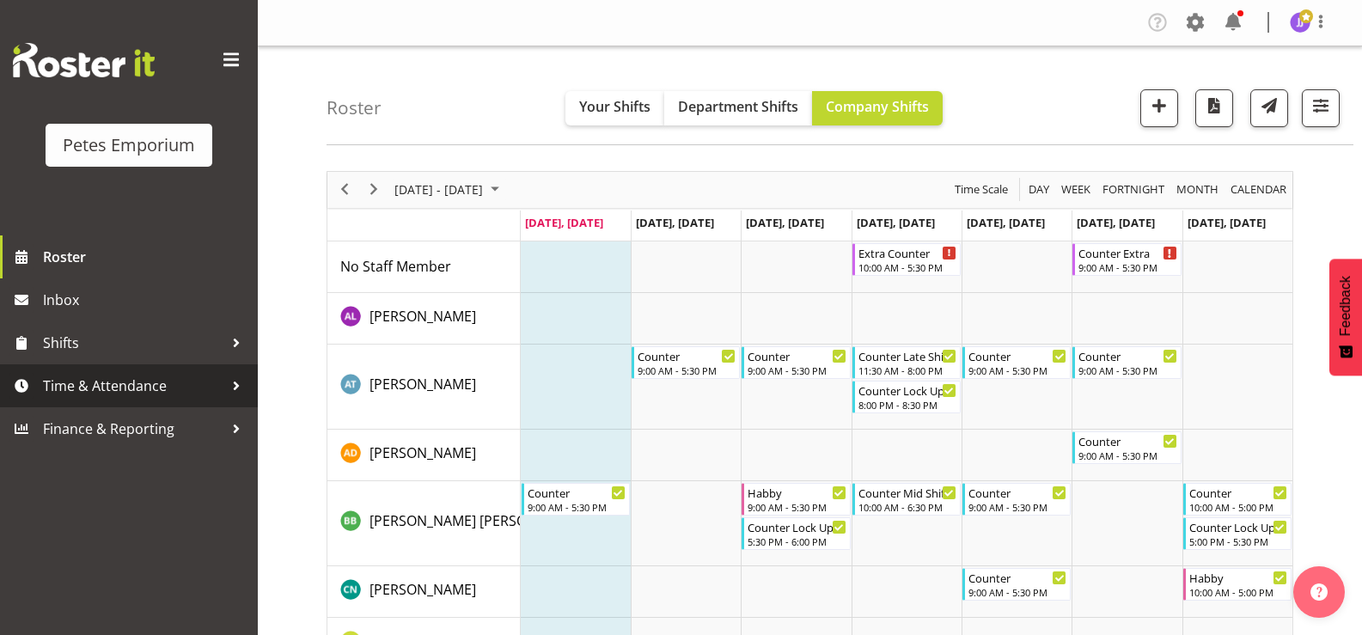
click at [119, 390] on span "Time & Attendance" at bounding box center [133, 386] width 180 height 26
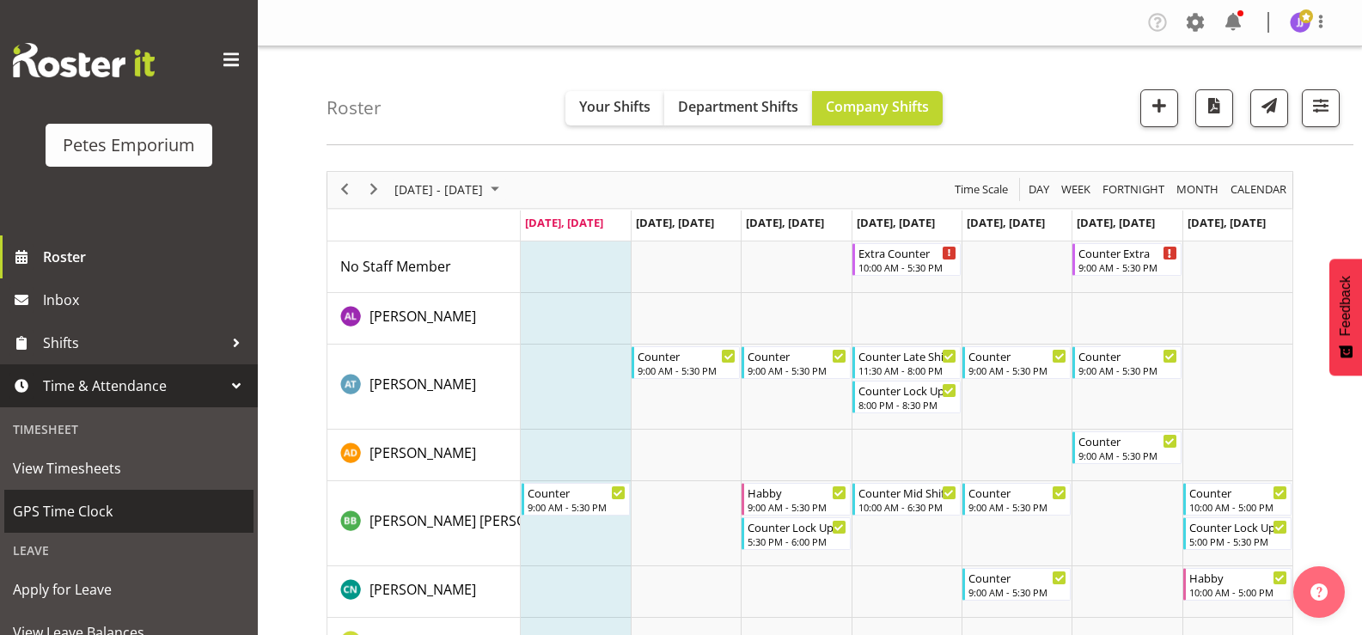
click at [102, 506] on span "GPS Time Clock" at bounding box center [129, 511] width 232 height 26
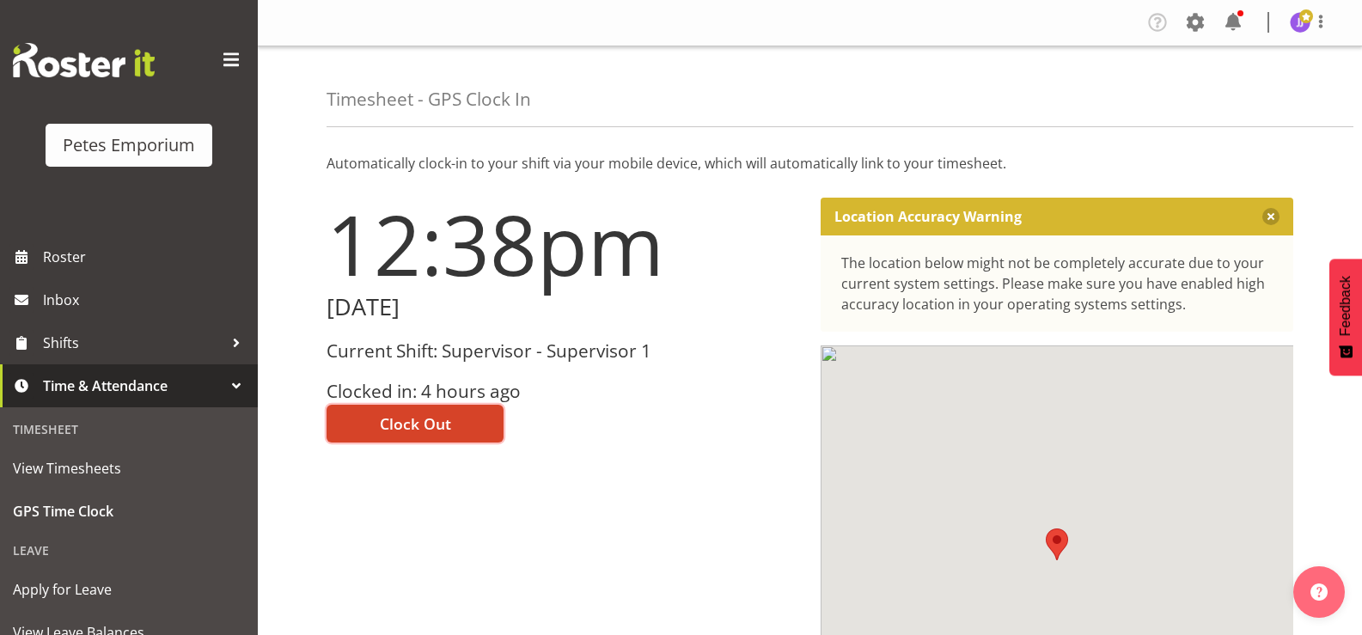
click at [364, 429] on button "Clock Out" at bounding box center [415, 424] width 177 height 38
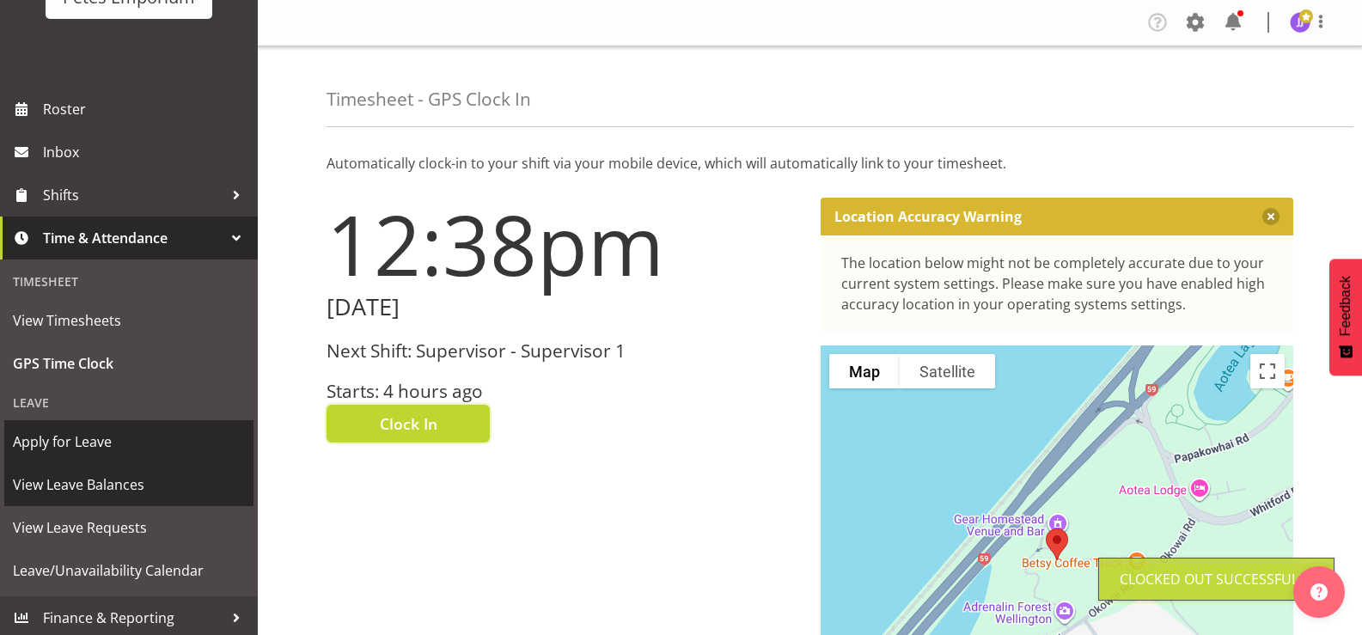
scroll to position [152, 0]
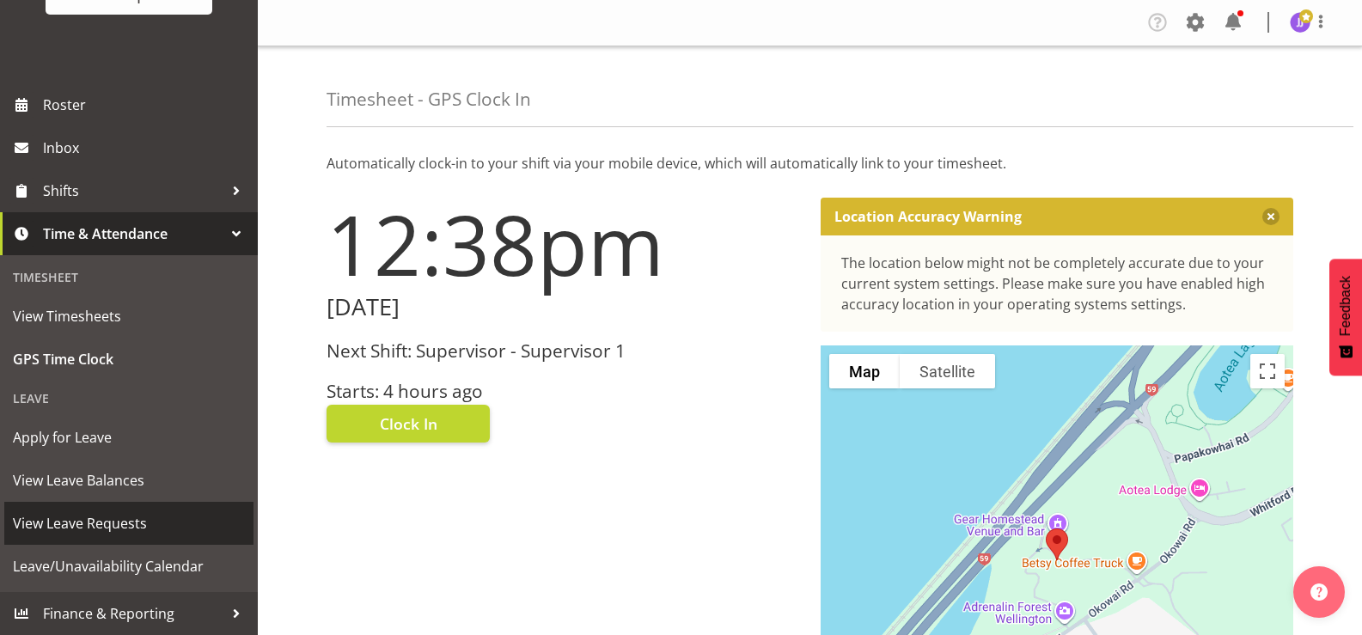
click at [103, 527] on span "View Leave Requests" at bounding box center [129, 523] width 232 height 26
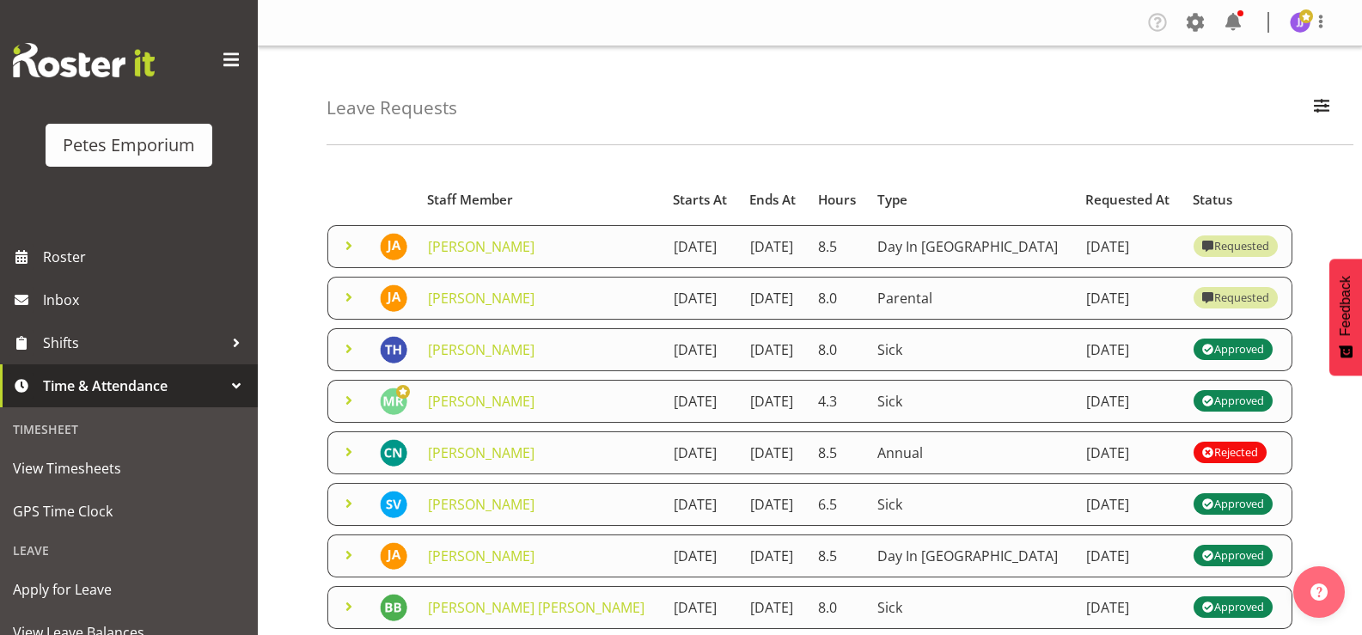
click at [341, 296] on span at bounding box center [349, 297] width 21 height 21
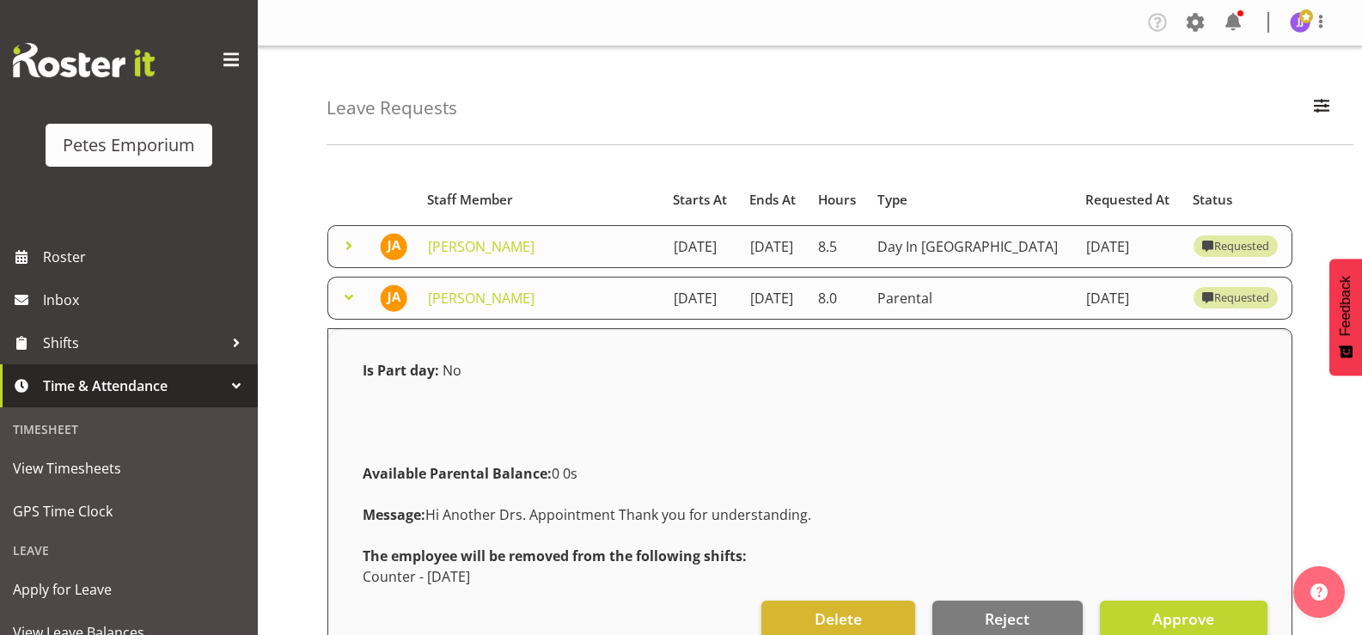
click at [341, 296] on span at bounding box center [349, 297] width 21 height 21
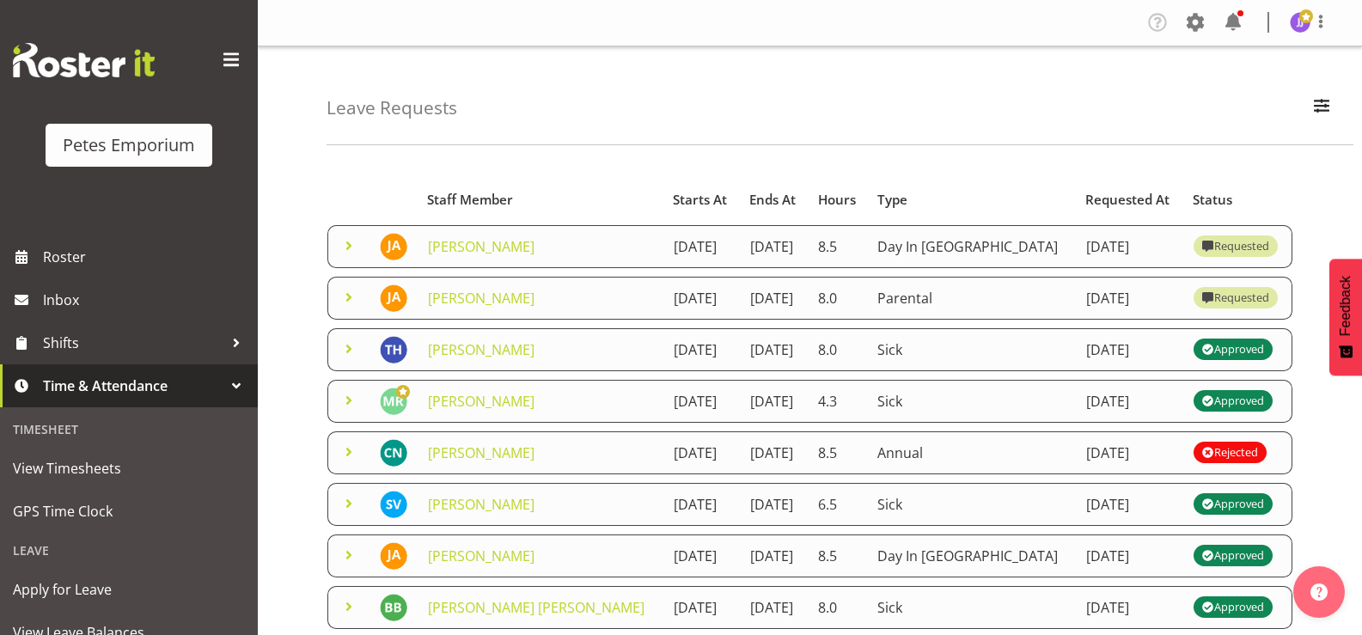
click at [344, 248] on span at bounding box center [349, 245] width 21 height 21
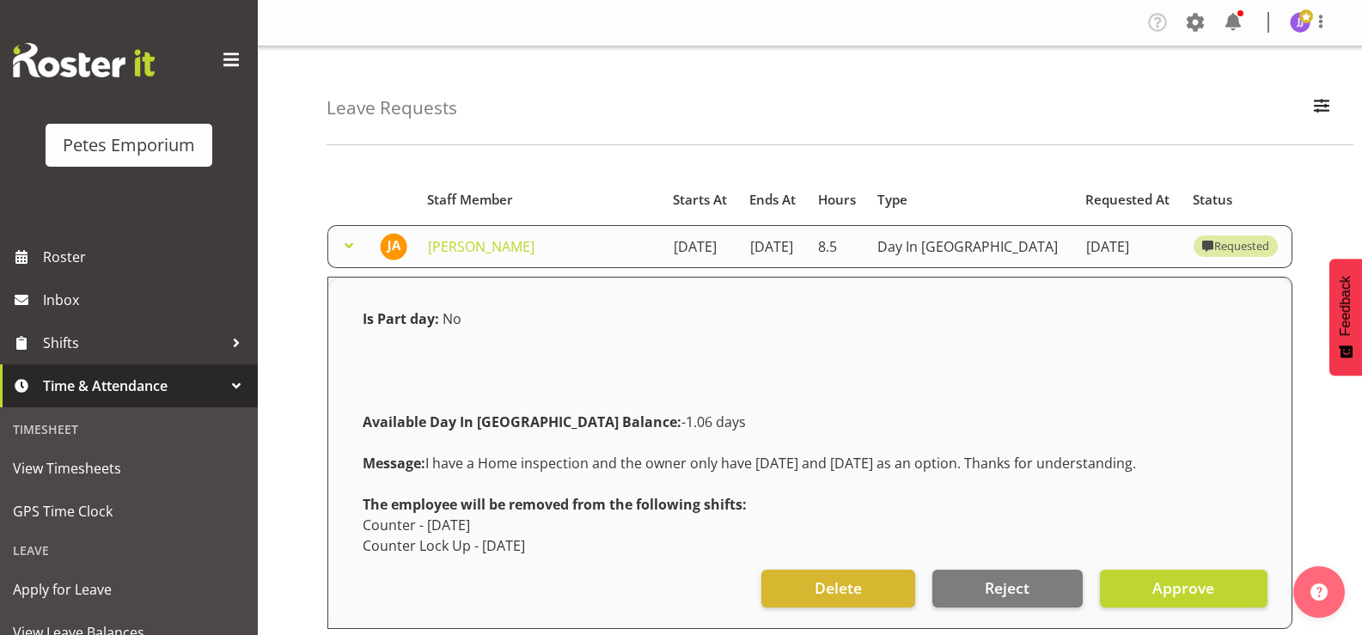
click at [344, 248] on span at bounding box center [349, 245] width 21 height 21
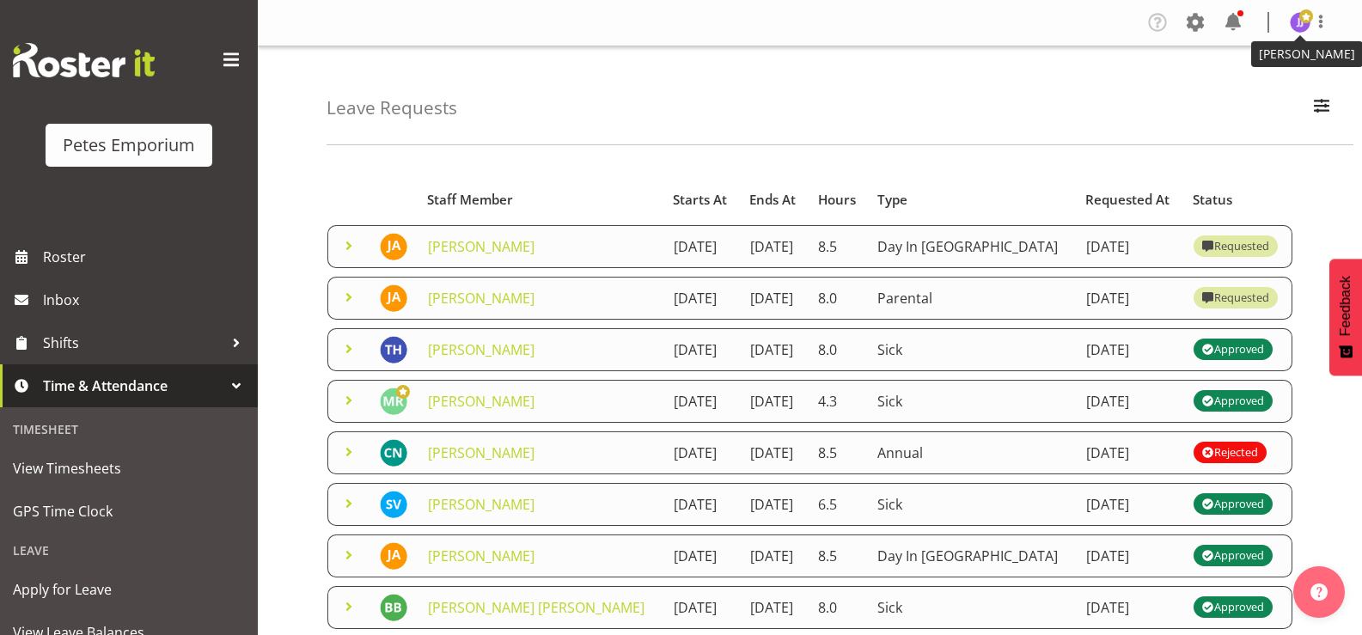
click at [1297, 25] on img at bounding box center [1300, 22] width 21 height 21
click at [1227, 89] on link "Log Out" at bounding box center [1248, 90] width 165 height 31
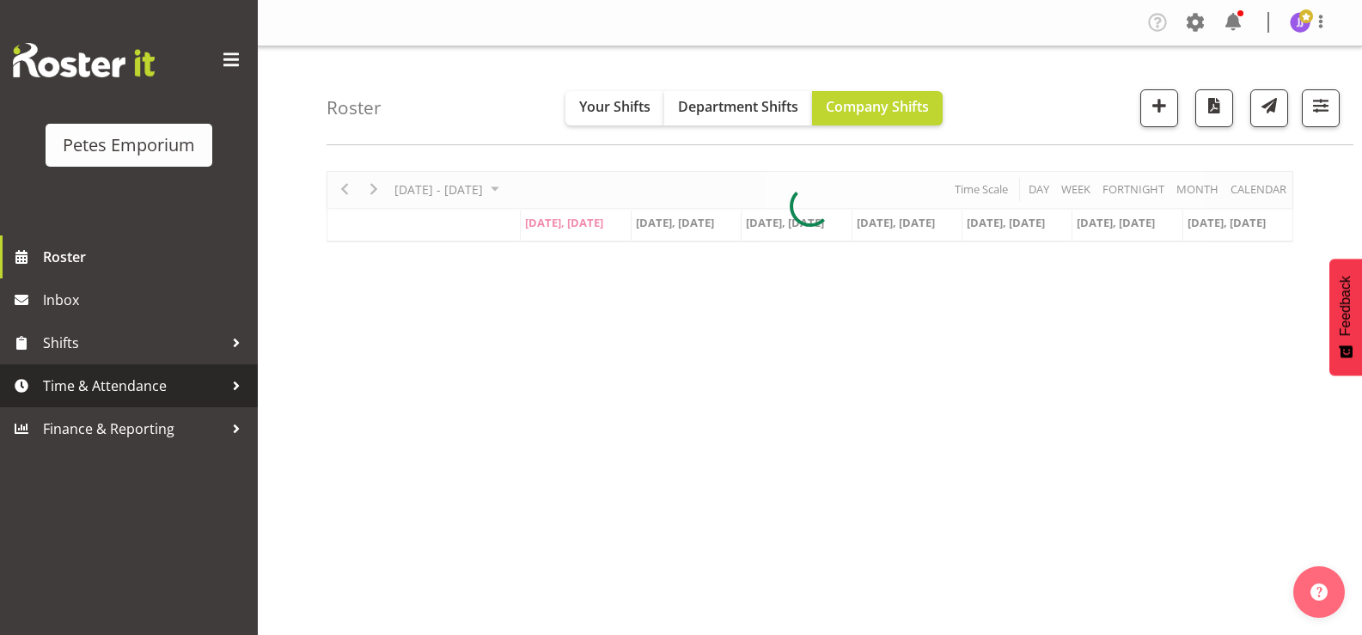
click at [137, 393] on span "Time & Attendance" at bounding box center [133, 386] width 180 height 26
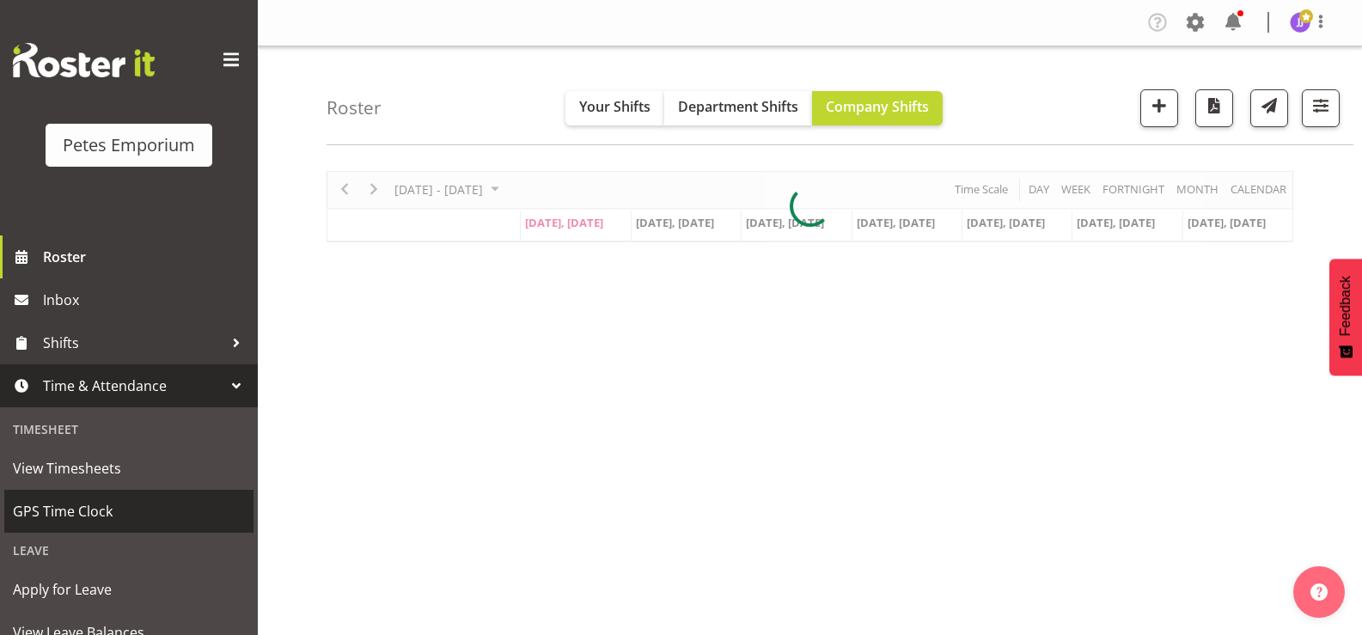
click at [101, 507] on span "GPS Time Clock" at bounding box center [129, 511] width 232 height 26
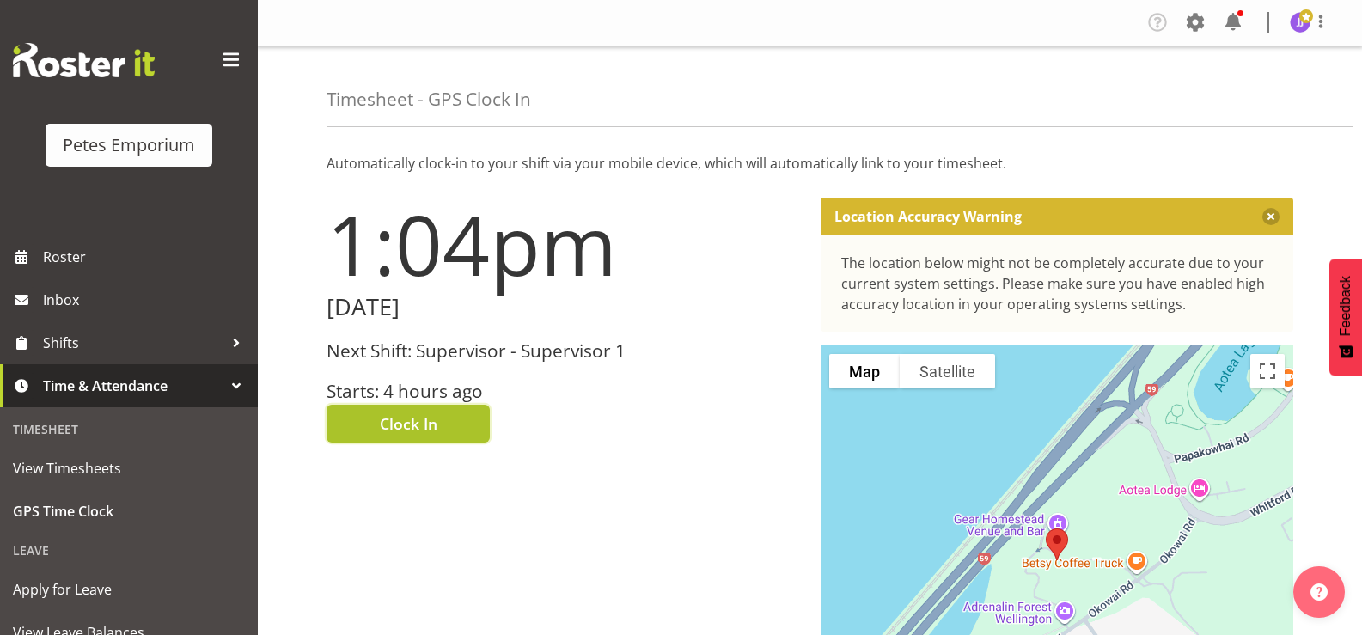
click at [372, 424] on button "Clock In" at bounding box center [408, 424] width 163 height 38
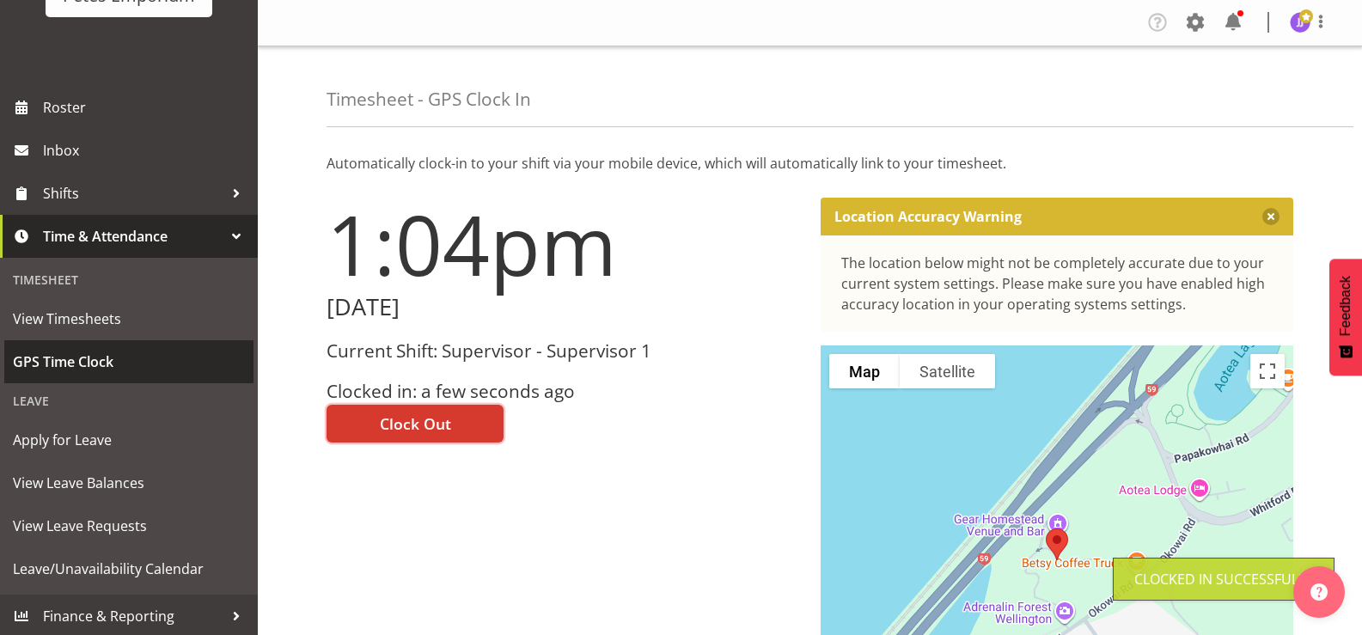
scroll to position [152, 0]
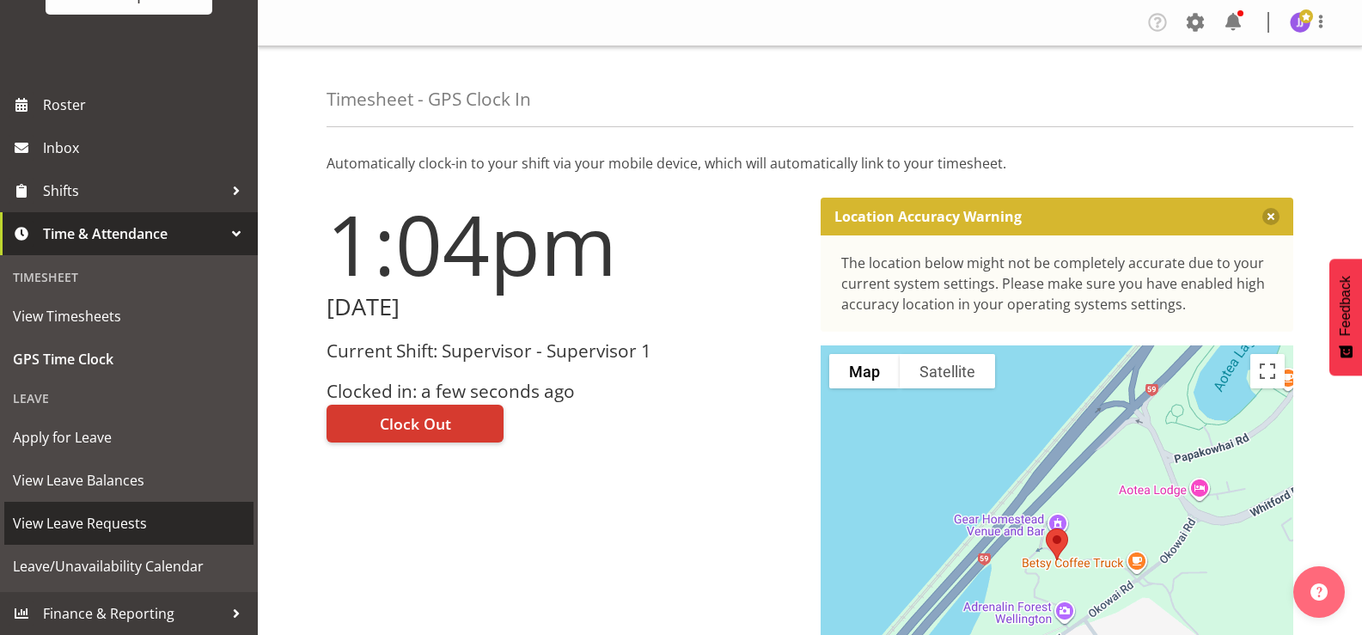
click at [101, 527] on span "View Leave Requests" at bounding box center [129, 523] width 232 height 26
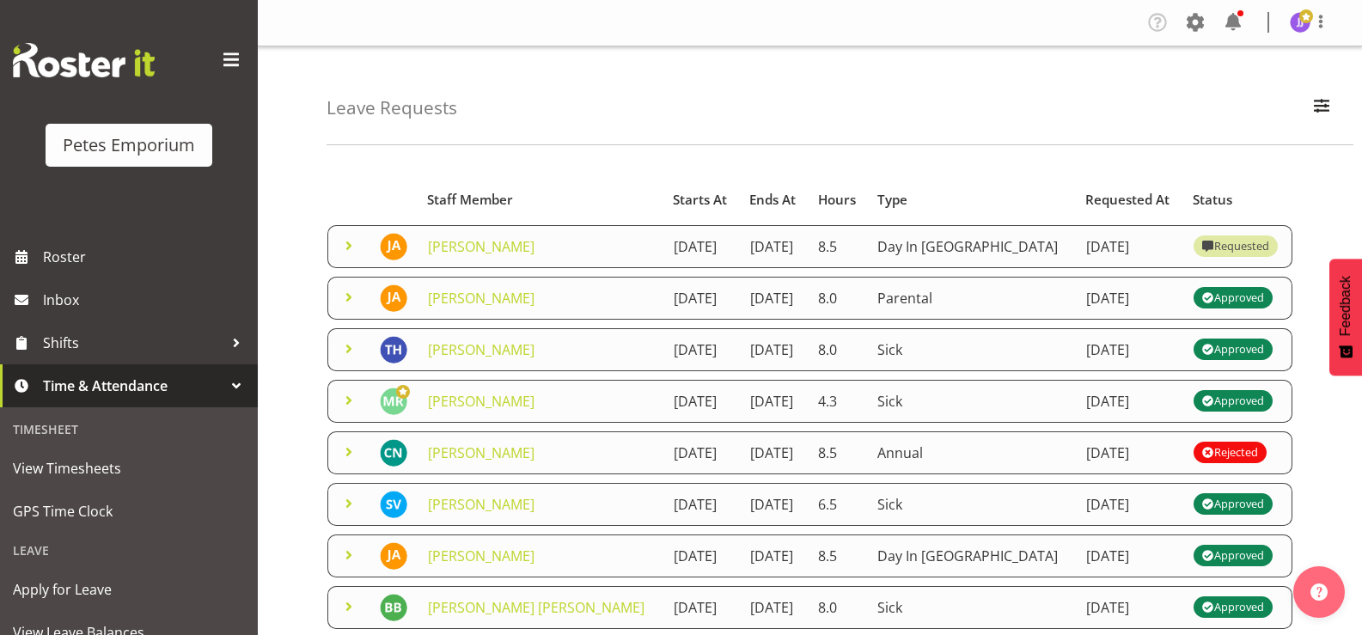
click at [346, 242] on span at bounding box center [349, 245] width 21 height 21
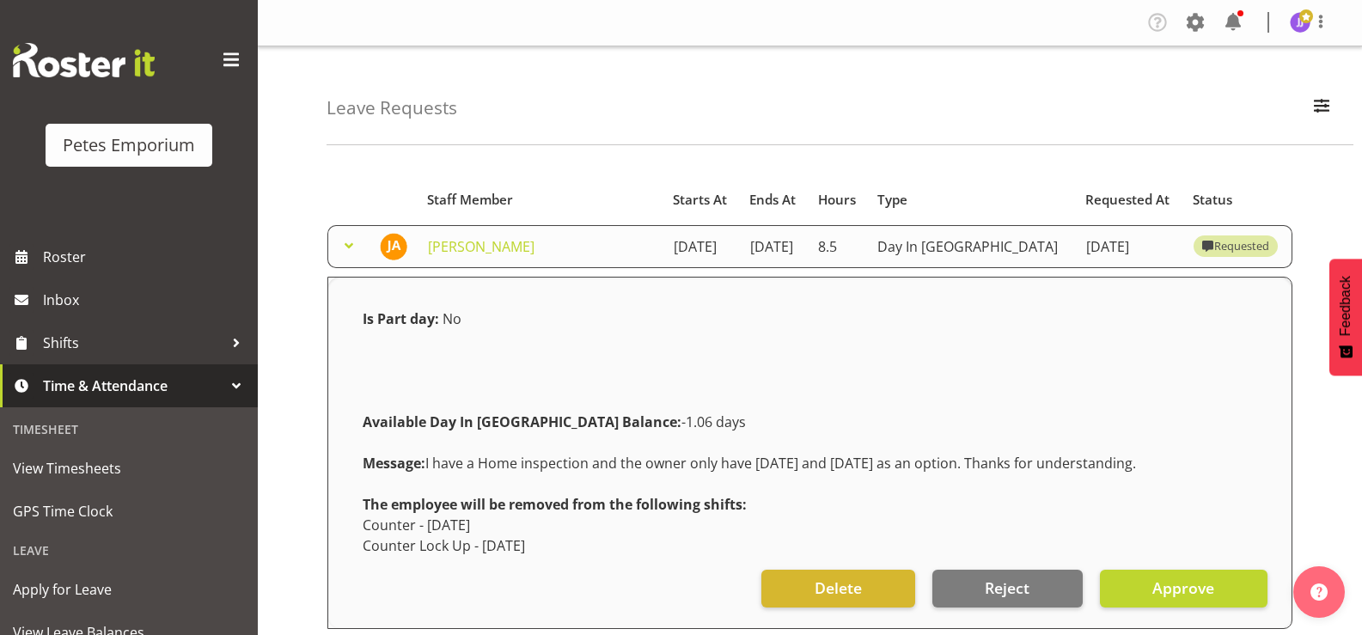
click at [346, 242] on span at bounding box center [349, 245] width 21 height 21
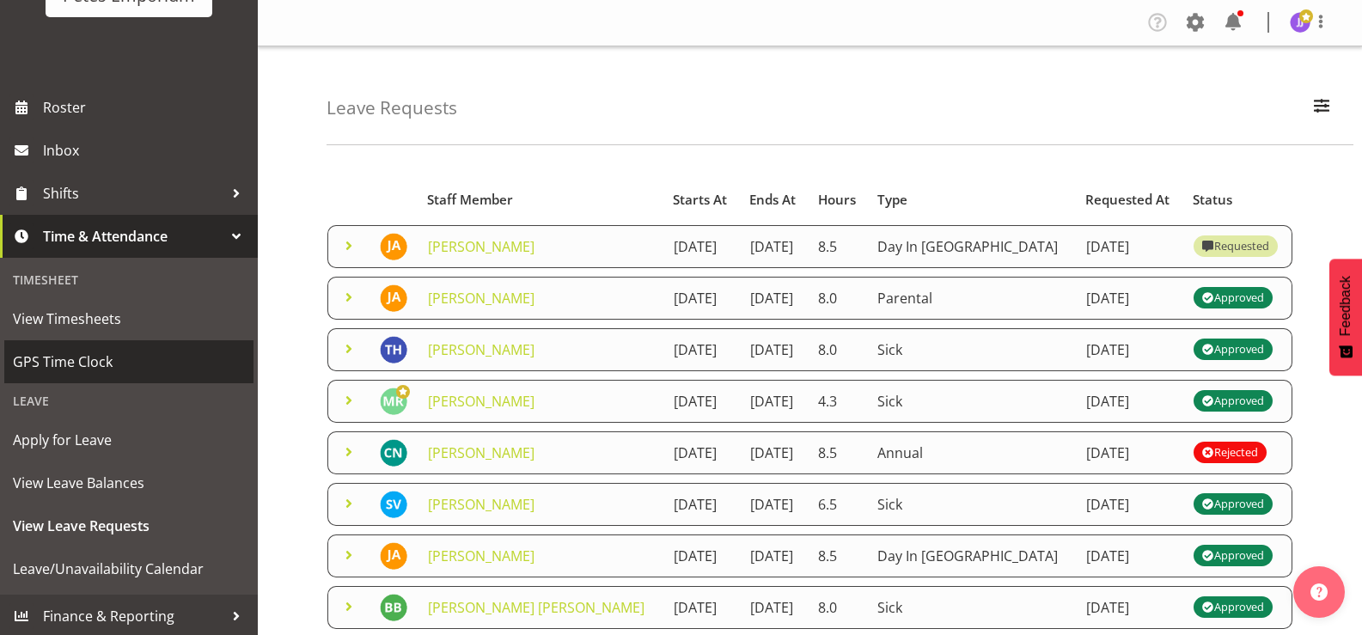
scroll to position [152, 0]
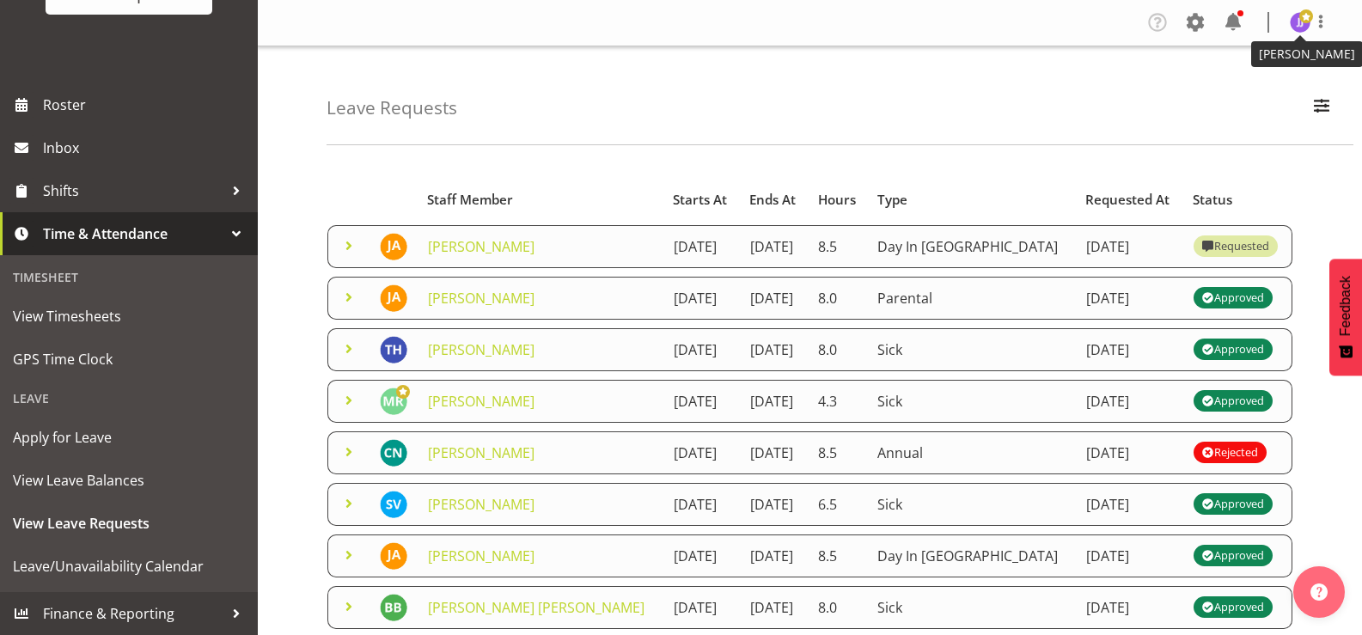
click at [1300, 25] on img at bounding box center [1300, 22] width 21 height 21
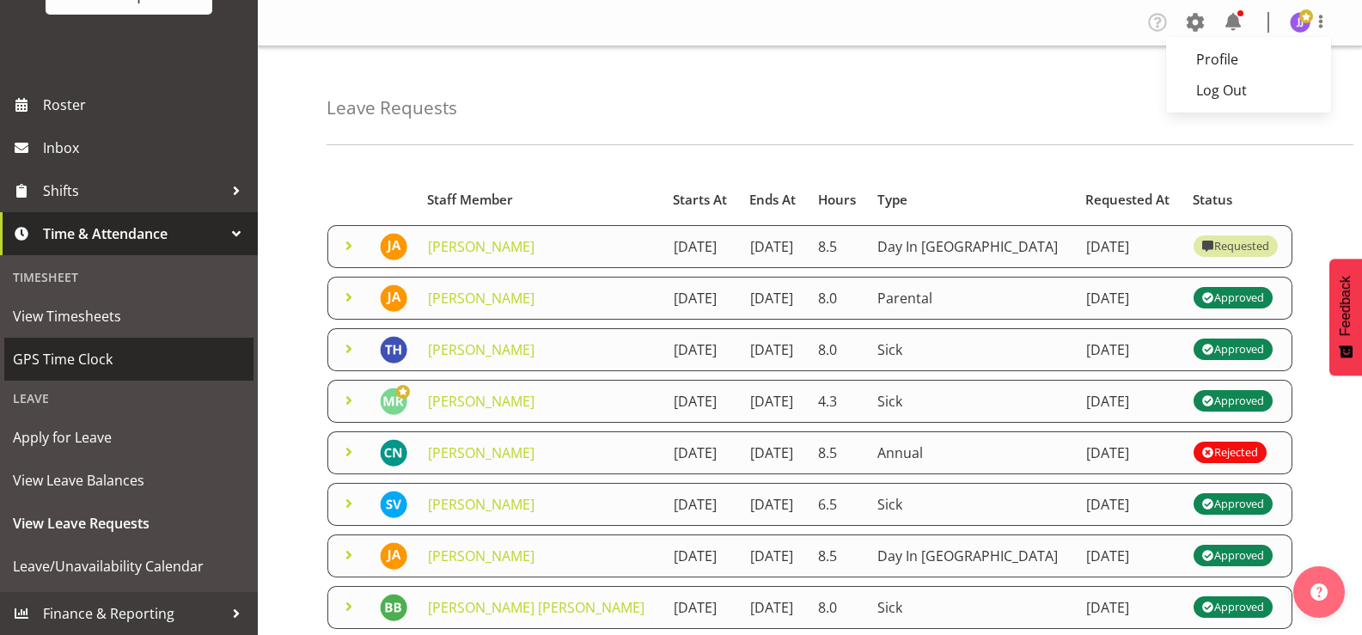
click at [77, 353] on span "GPS Time Clock" at bounding box center [129, 359] width 232 height 26
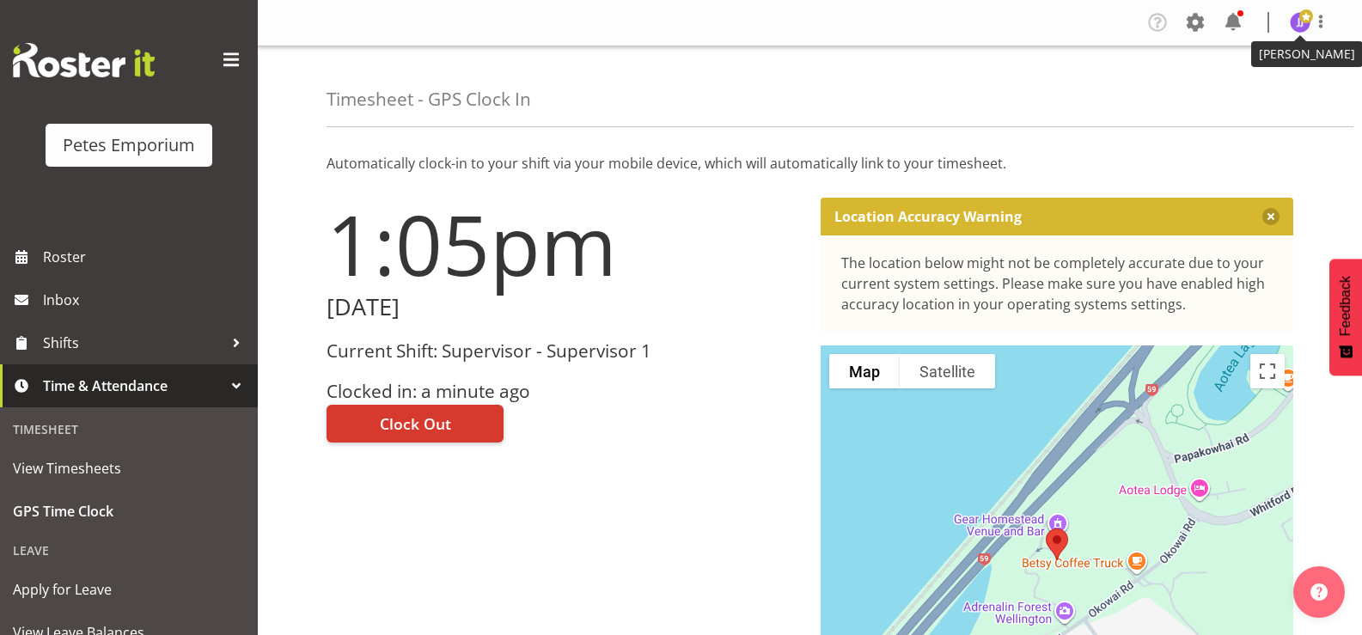
click at [1300, 25] on figure at bounding box center [1300, 22] width 21 height 21
click at [1226, 91] on link "Log Out" at bounding box center [1248, 90] width 165 height 31
